Goal: Book appointment/travel/reservation

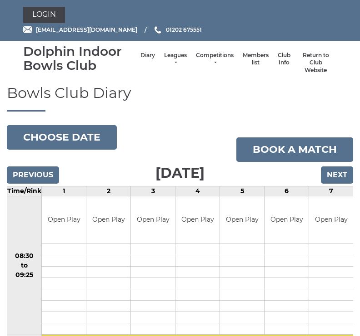
click at [343, 173] on input "Next" at bounding box center [336, 175] width 32 height 17
click at [75, 141] on button "Choose date" at bounding box center [62, 137] width 110 height 25
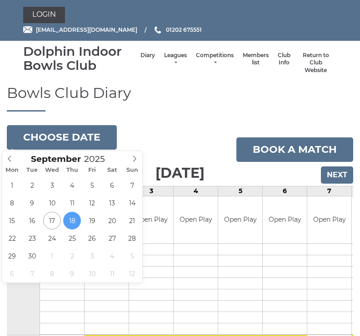
type input "2025-09-23"
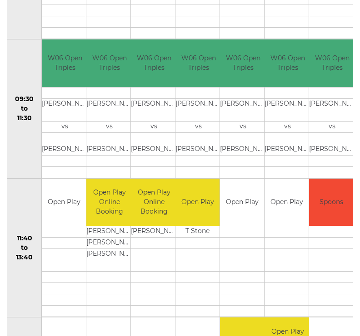
scroll to position [296, 0]
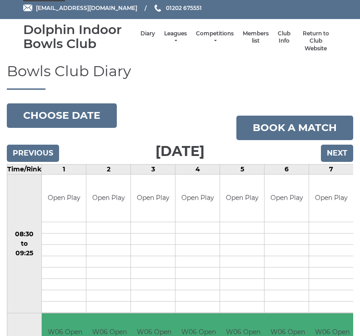
click at [74, 114] on button "Choose date" at bounding box center [62, 116] width 110 height 25
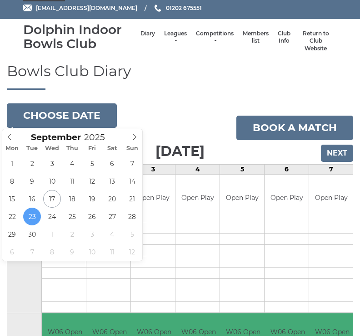
scroll to position [22, 0]
type input "2025-09-25"
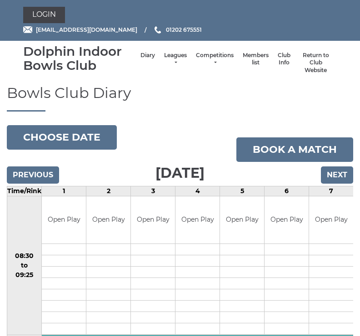
click at [76, 141] on button "Choose date" at bounding box center [62, 137] width 110 height 25
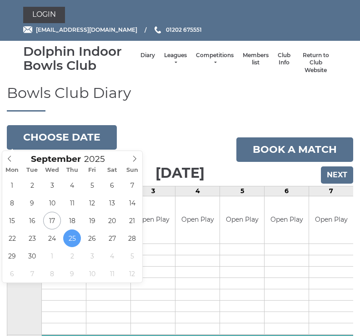
type input "[DATE]"
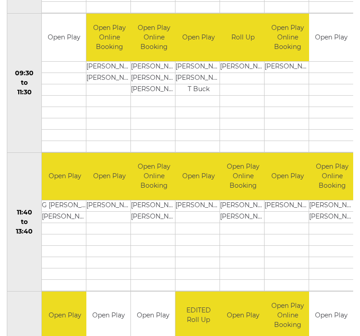
scroll to position [323, 0]
